Goal: Task Accomplishment & Management: Use online tool/utility

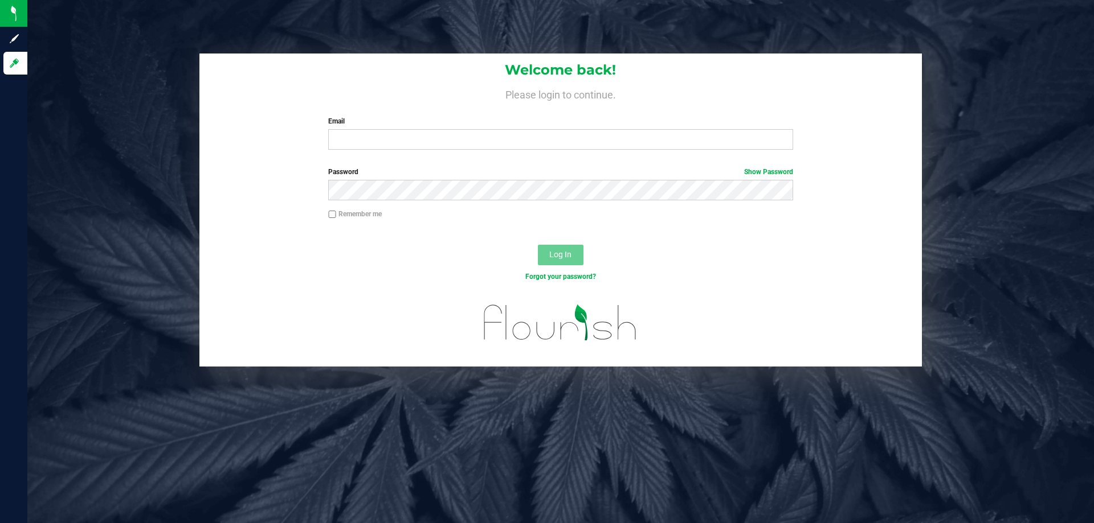
click at [603, 124] on label "Email" at bounding box center [560, 121] width 464 height 10
click at [603, 129] on input "Email" at bounding box center [560, 139] width 464 height 21
type input "[EMAIL_ADDRESS][DOMAIN_NAME]"
click at [538, 245] on button "Log In" at bounding box center [561, 255] width 46 height 21
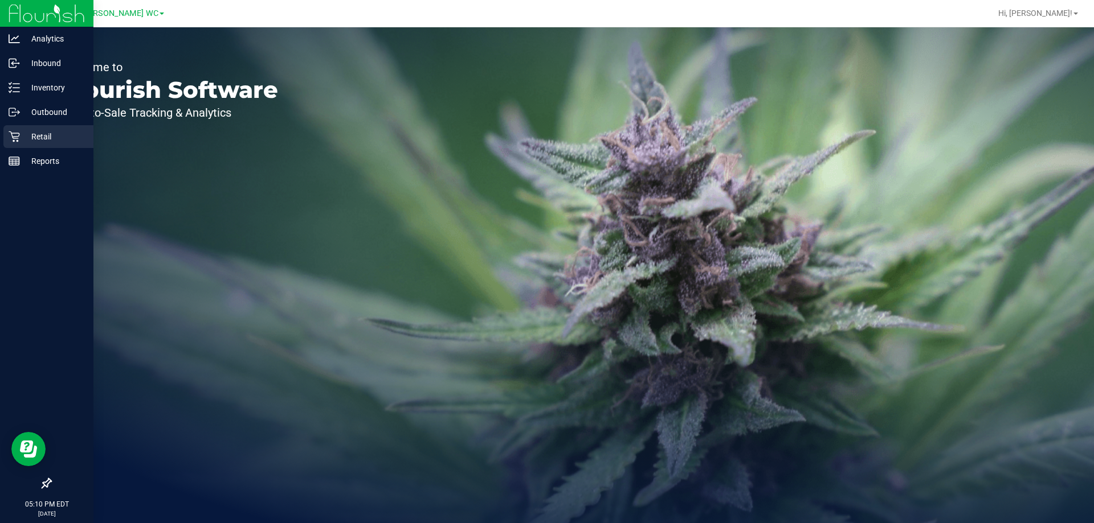
click at [51, 141] on p "Retail" at bounding box center [54, 137] width 68 height 14
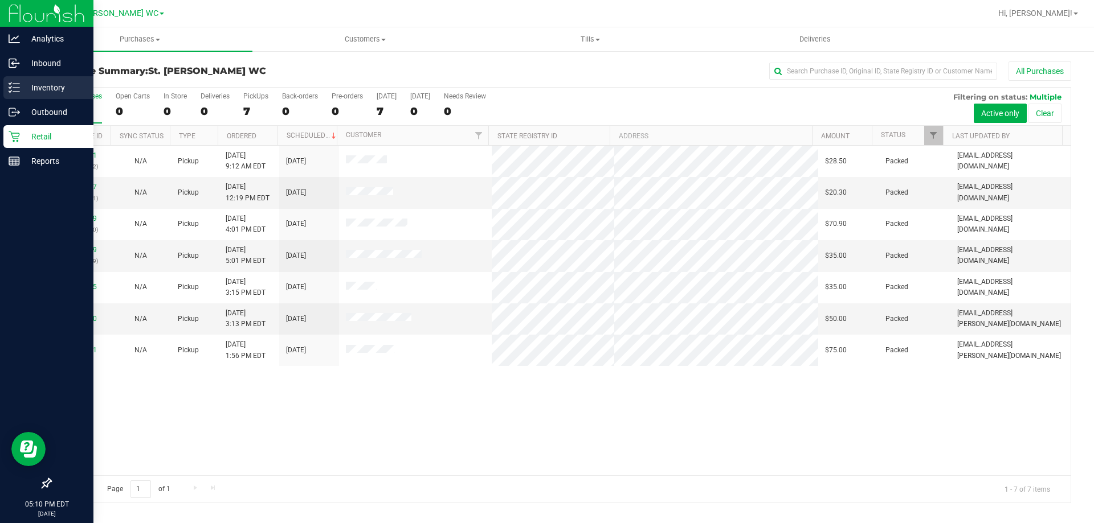
click at [48, 89] on p "Inventory" at bounding box center [54, 88] width 68 height 14
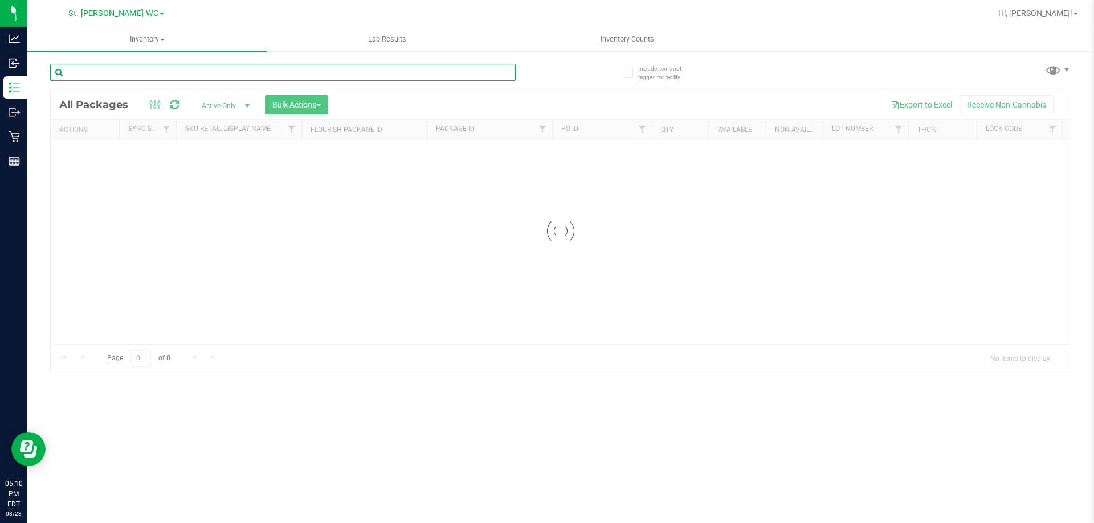
click at [148, 70] on input "text" at bounding box center [282, 72] width 465 height 17
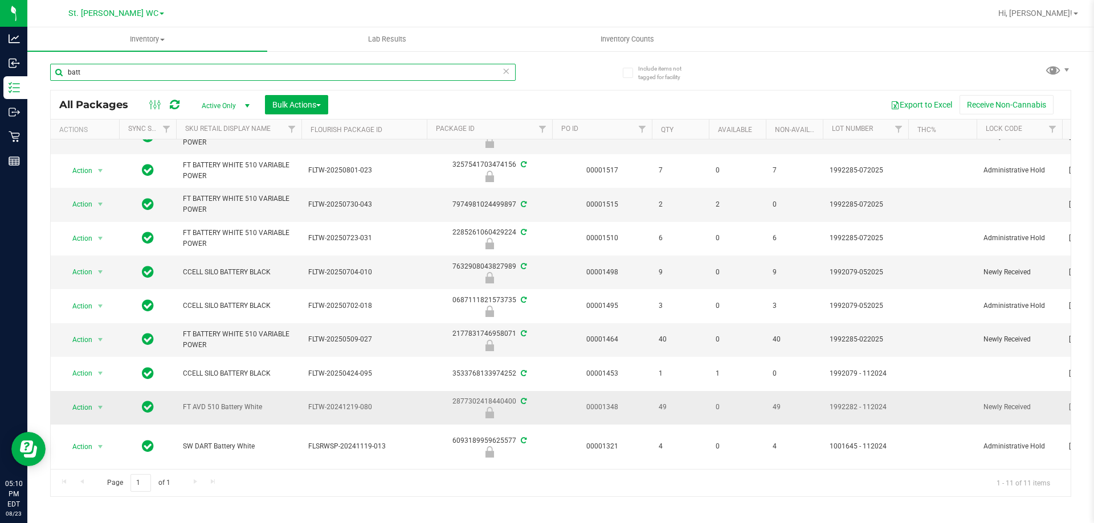
scroll to position [62, 0]
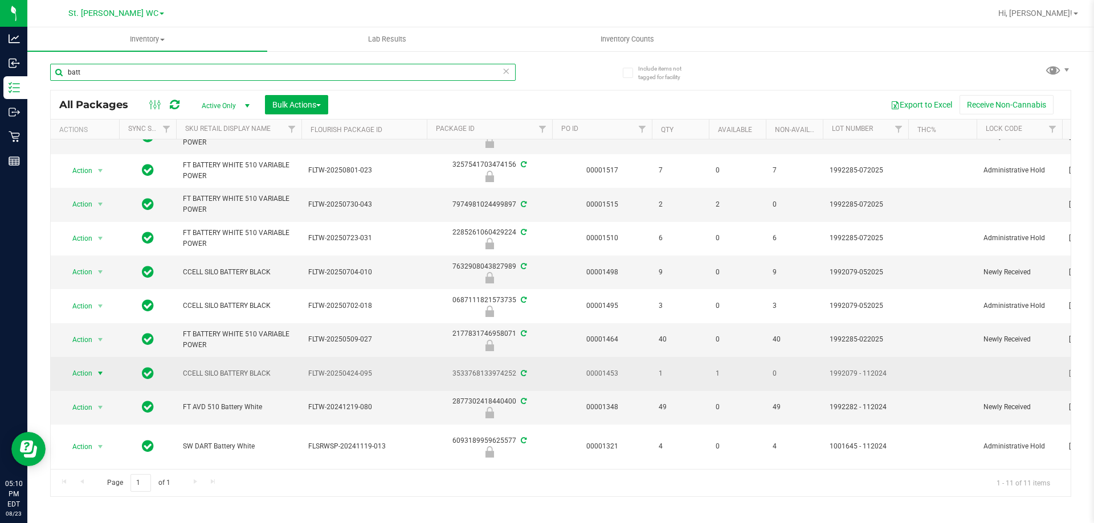
type input "batt"
click at [97, 369] on span "select" at bounding box center [100, 373] width 9 height 9
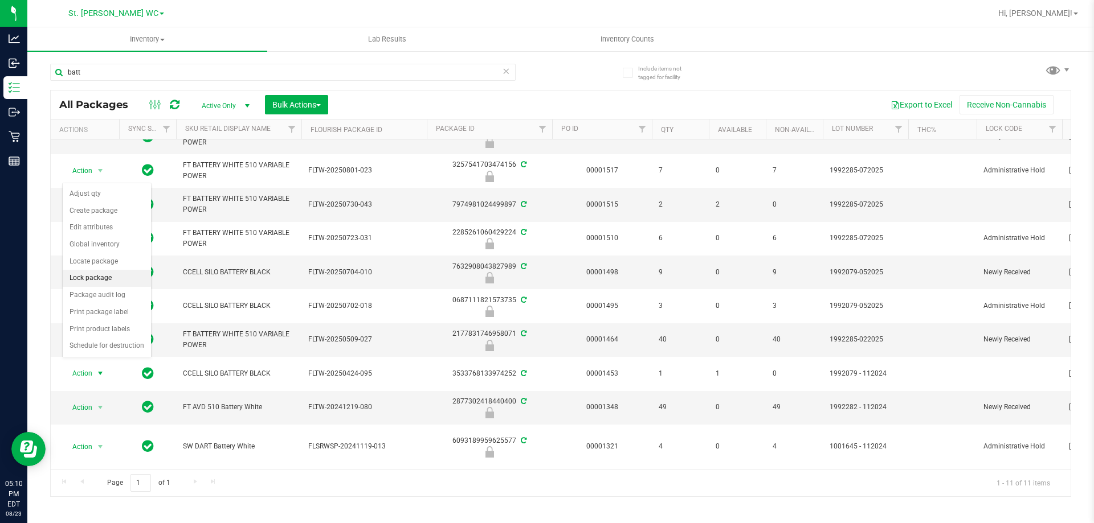
click at [112, 276] on li "Lock package" at bounding box center [107, 278] width 88 height 17
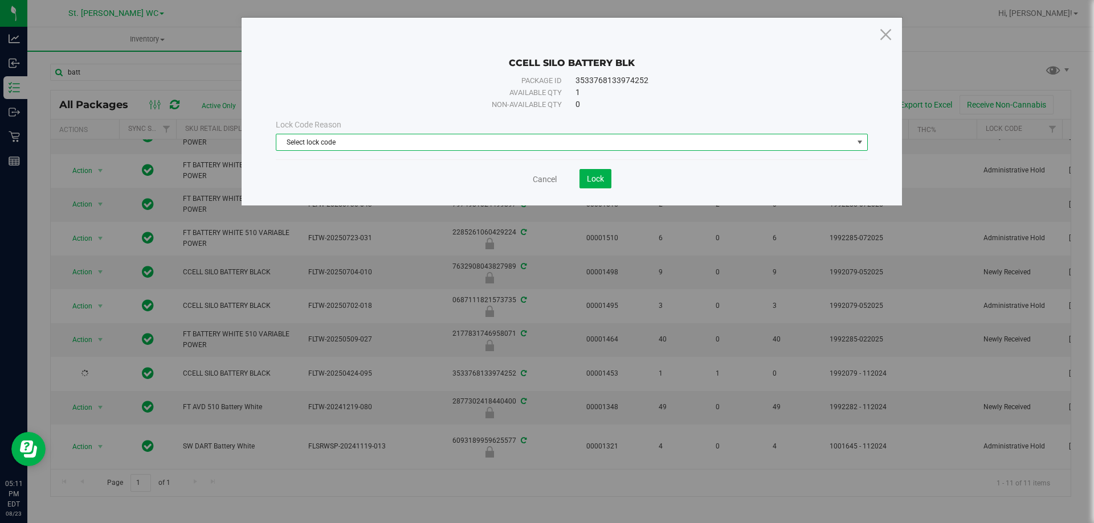
click at [357, 150] on span "Select lock code" at bounding box center [564, 142] width 576 height 16
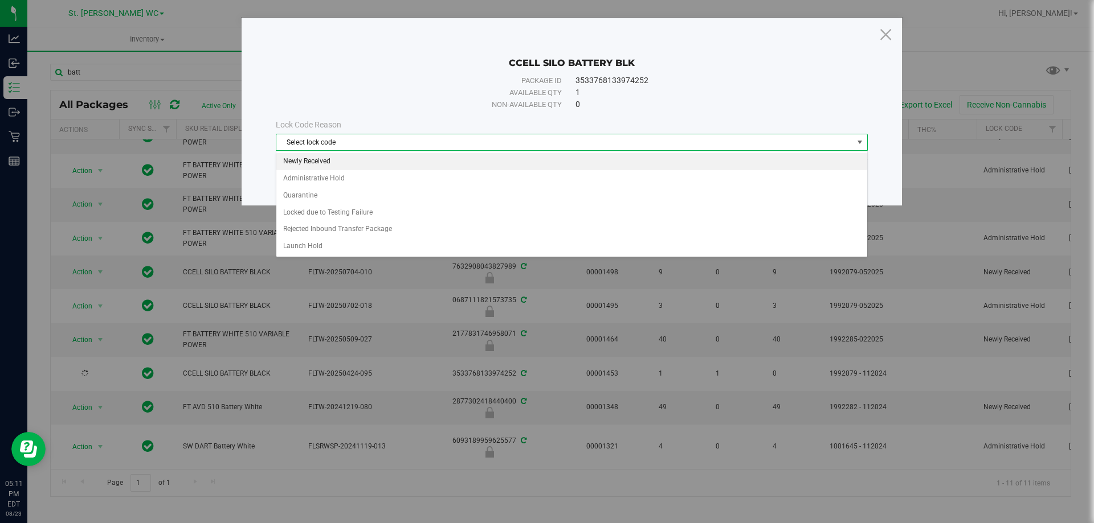
click at [347, 158] on li "Newly Received" at bounding box center [571, 161] width 591 height 17
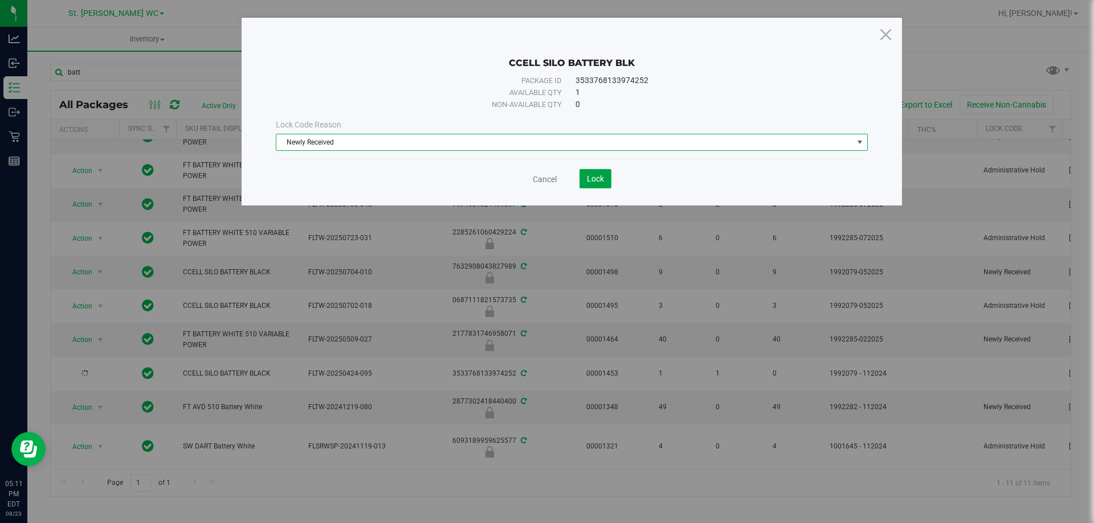
click at [594, 174] on span "Lock" at bounding box center [595, 178] width 17 height 9
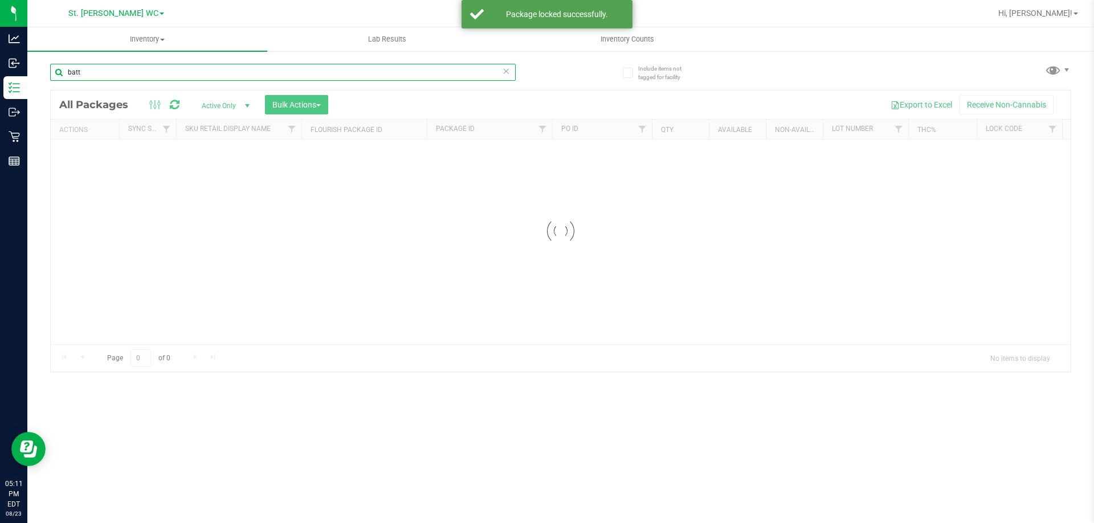
click at [139, 75] on input "batt" at bounding box center [282, 72] width 465 height 17
click at [139, 75] on div "Inventory All packages All inventory Waste log Create inventory Lab Results Inv…" at bounding box center [560, 275] width 1066 height 496
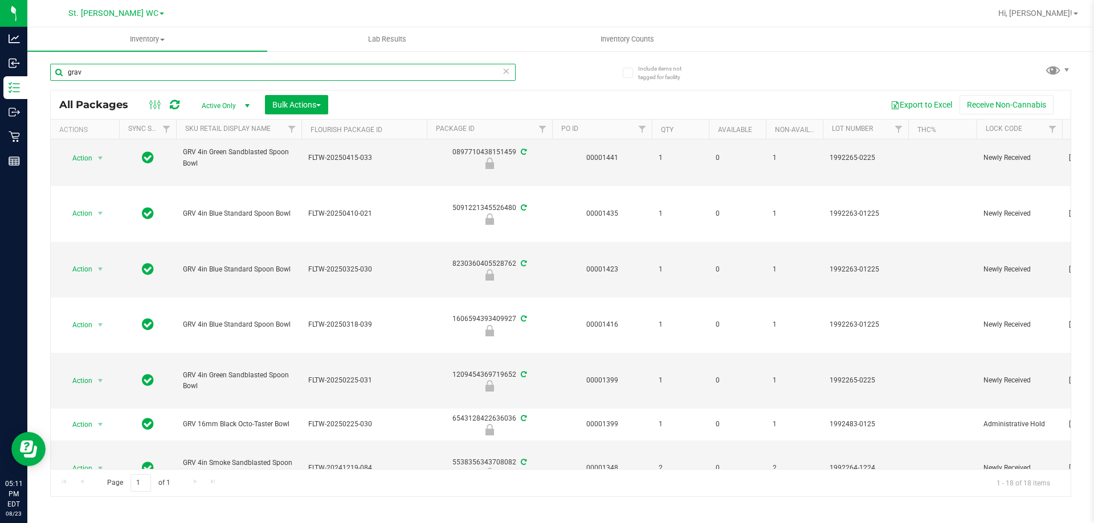
scroll to position [538, 0]
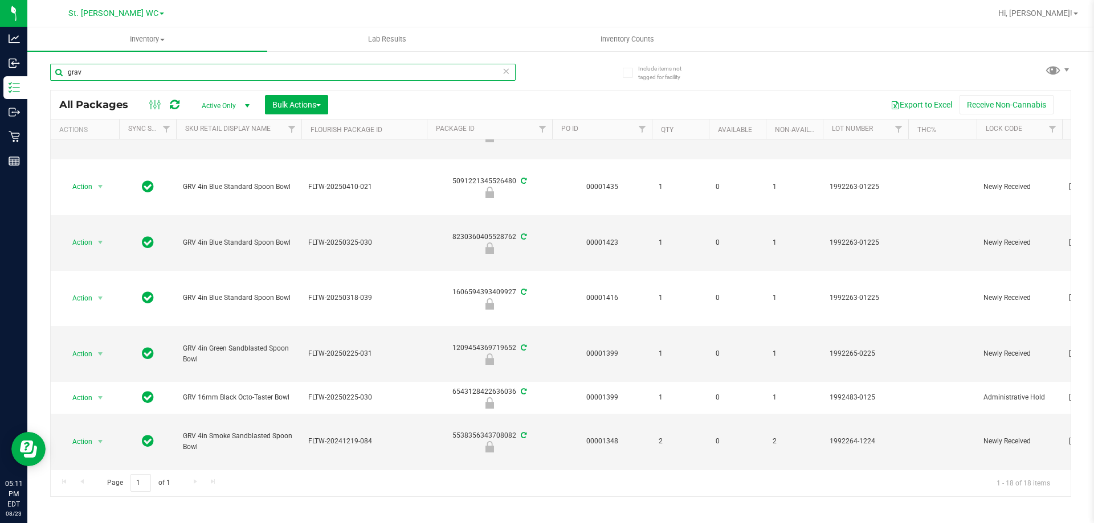
click at [206, 68] on input "grav" at bounding box center [282, 72] width 465 height 17
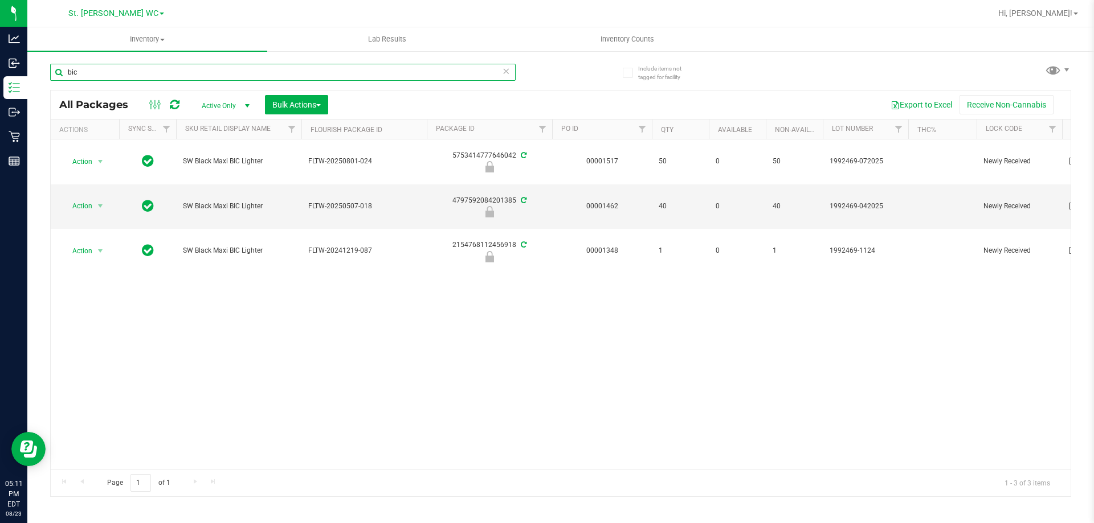
click at [206, 68] on input "bic" at bounding box center [282, 72] width 465 height 17
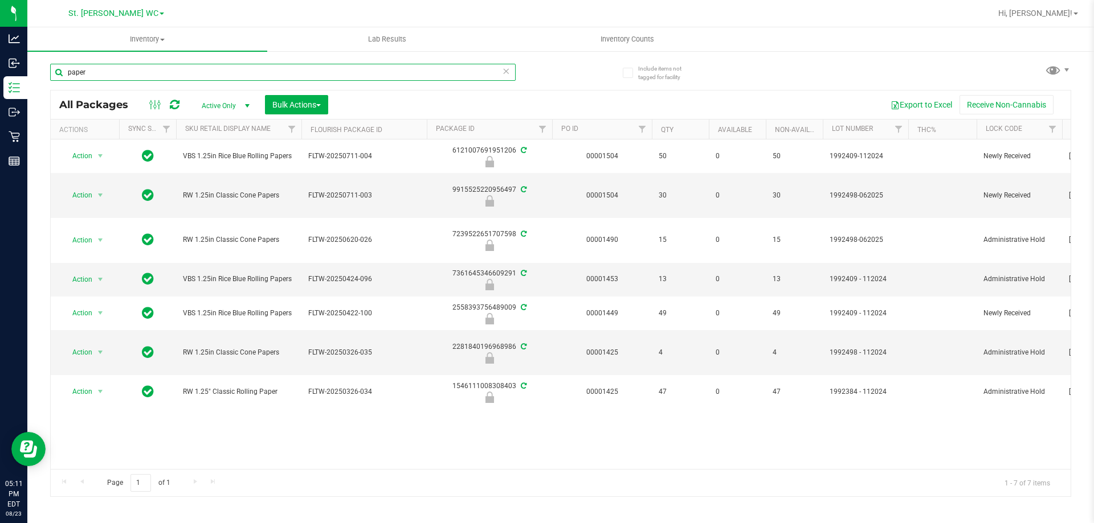
click at [512, 64] on input "paper" at bounding box center [282, 72] width 465 height 17
type input "paper"
click at [504, 69] on icon at bounding box center [506, 71] width 8 height 14
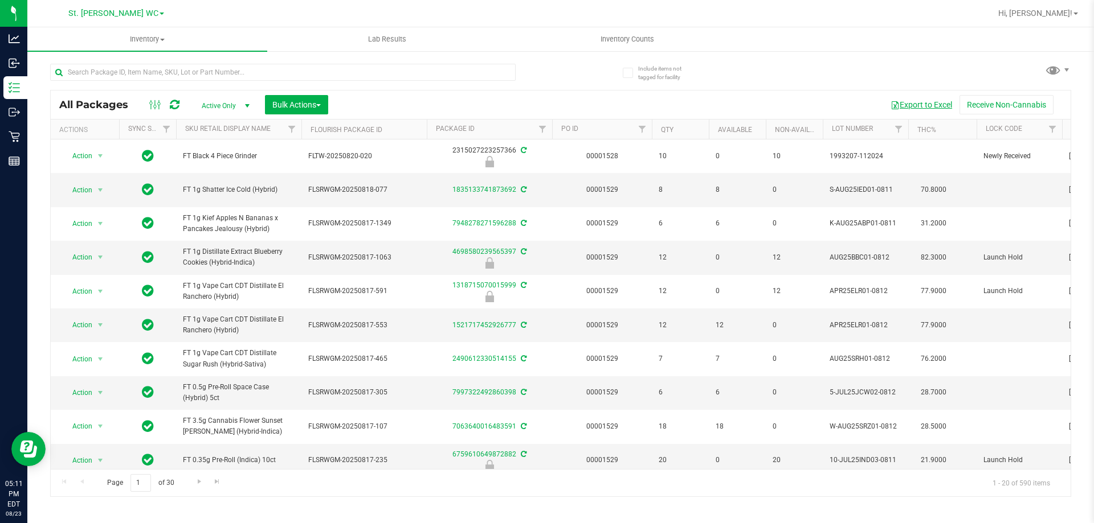
click at [907, 105] on button "Export to Excel" at bounding box center [921, 104] width 76 height 19
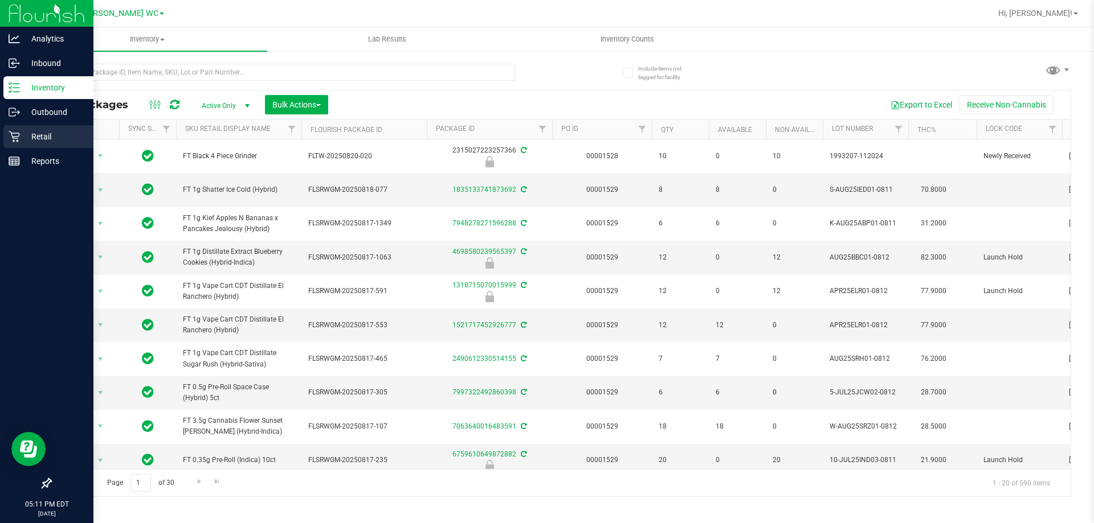
click at [26, 144] on div "Retail" at bounding box center [48, 136] width 90 height 23
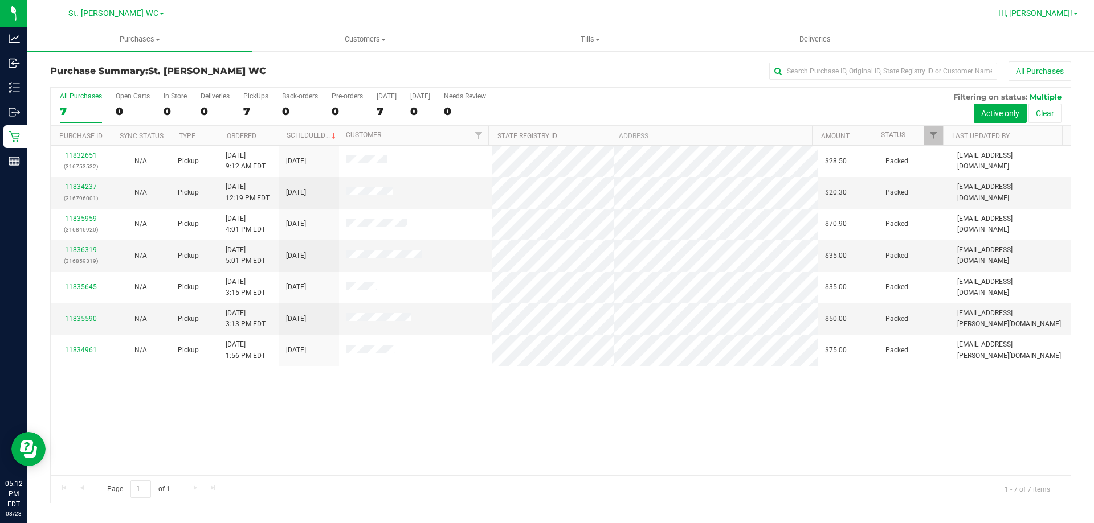
click at [1058, 9] on span "Hi, [PERSON_NAME]!" at bounding box center [1035, 13] width 74 height 9
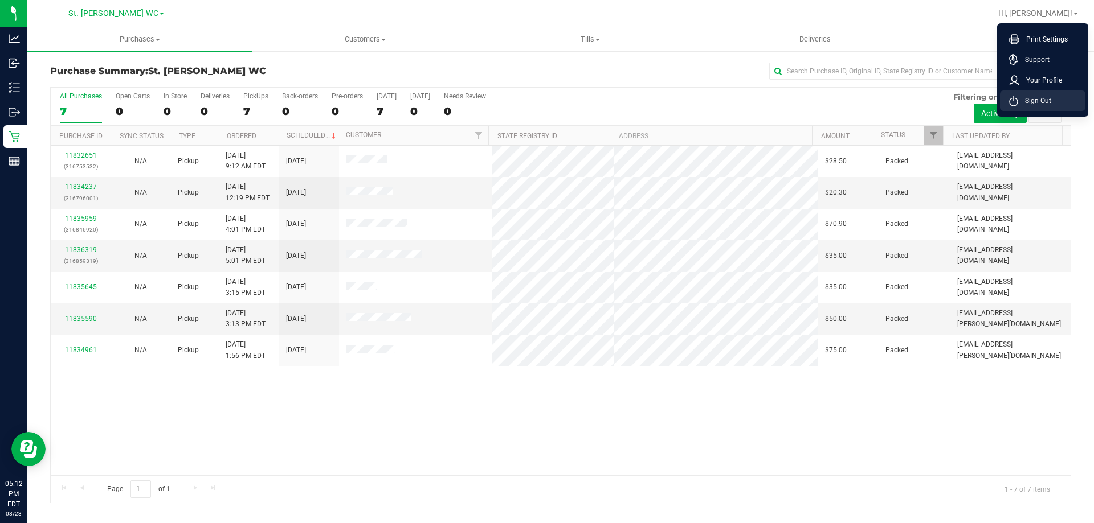
click at [1026, 93] on li "Sign Out" at bounding box center [1042, 101] width 85 height 21
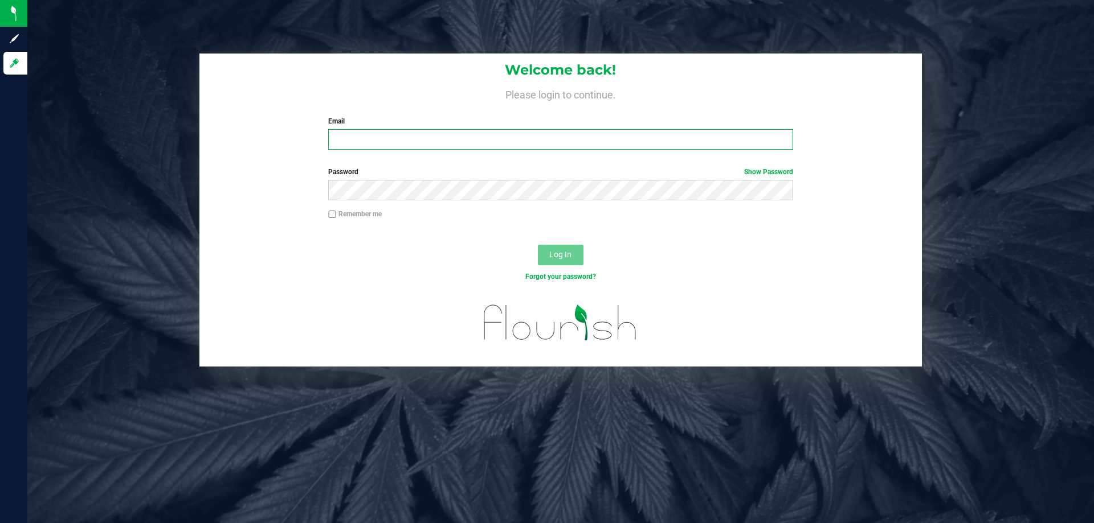
click at [473, 141] on input "Email" at bounding box center [560, 139] width 464 height 21
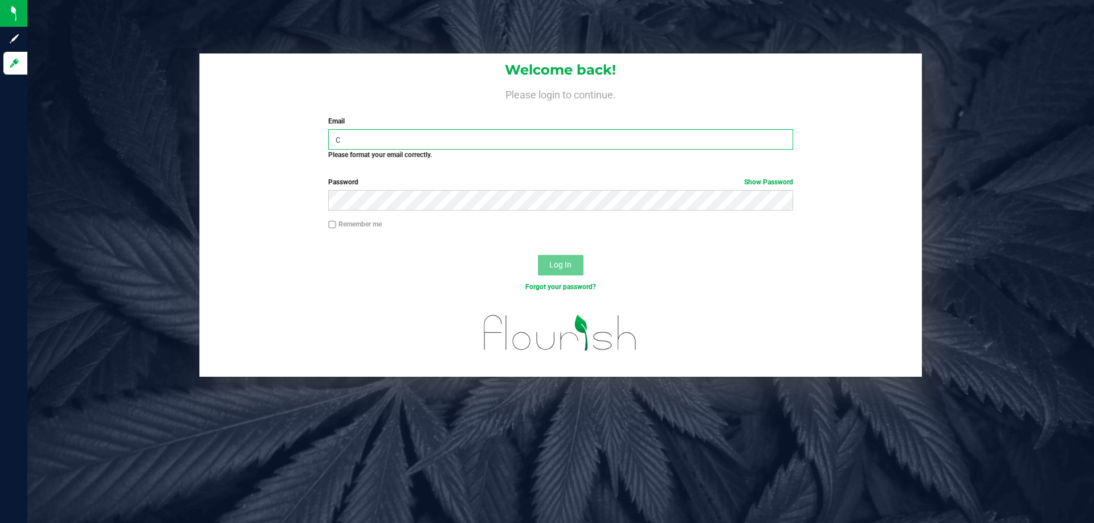
type input "c"
click at [423, 141] on input "c" at bounding box center [560, 139] width 464 height 21
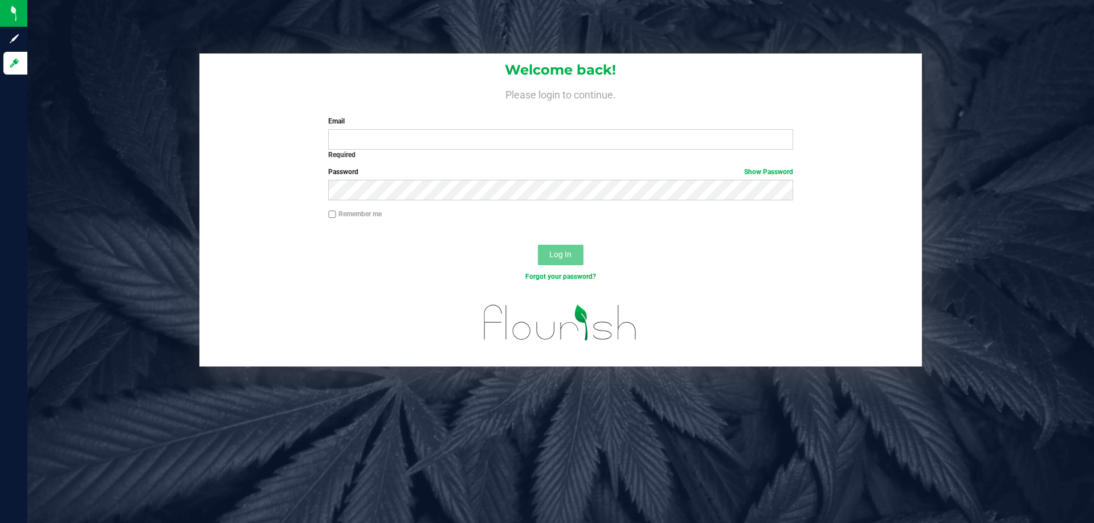
click at [614, 444] on div "Welcome back! Please login to continue. Email Required Please format your email…" at bounding box center [560, 261] width 1066 height 523
click at [500, 141] on input "Email" at bounding box center [560, 139] width 464 height 21
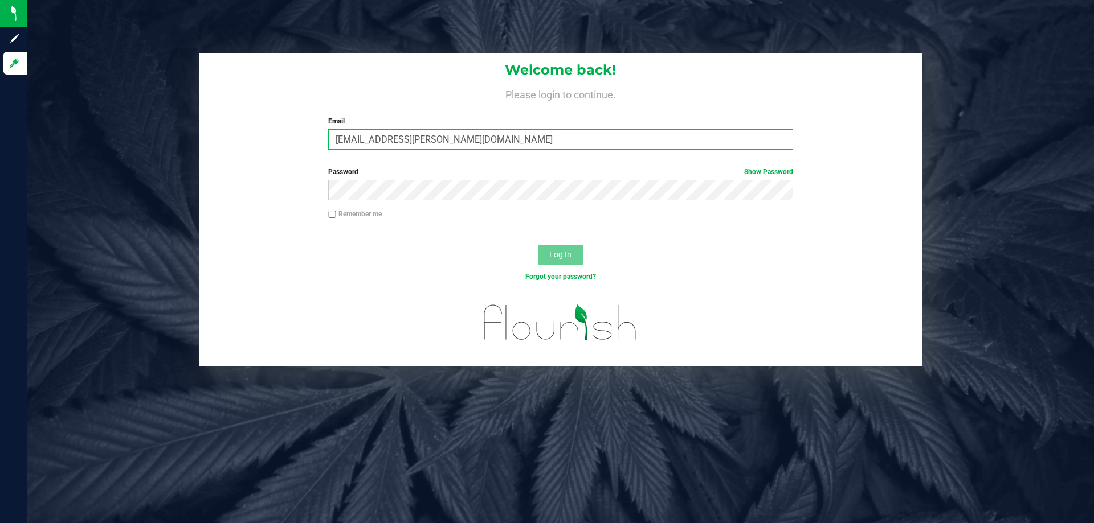
type input "[EMAIL_ADDRESS][PERSON_NAME][DOMAIN_NAME]"
click at [538, 245] on button "Log In" at bounding box center [561, 255] width 46 height 21
